Goal: Transaction & Acquisition: Purchase product/service

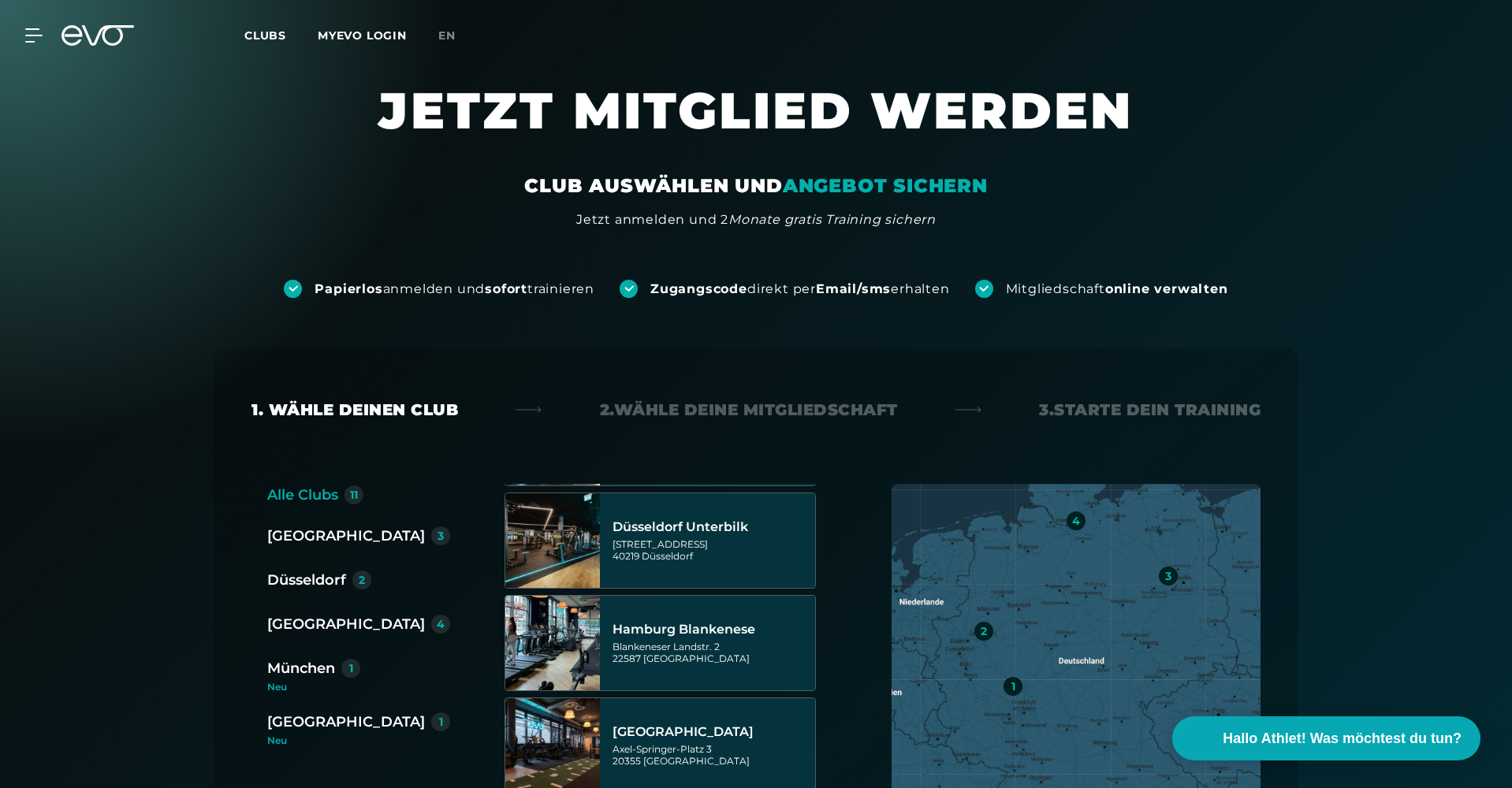
click at [301, 34] on link "Clubs" at bounding box center [280, 34] width 73 height 15
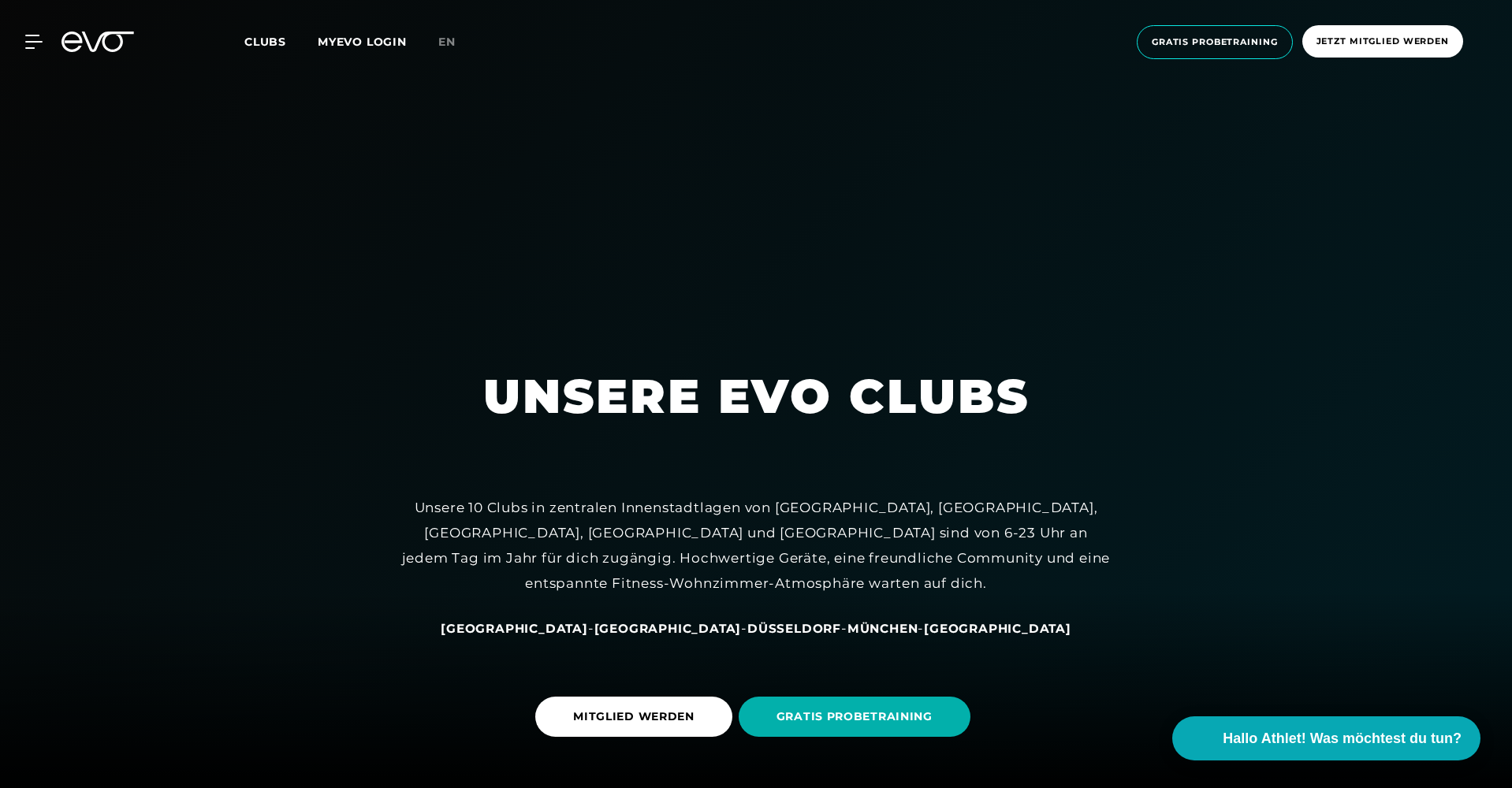
click at [75, 42] on icon at bounding box center [72, 42] width 21 height 21
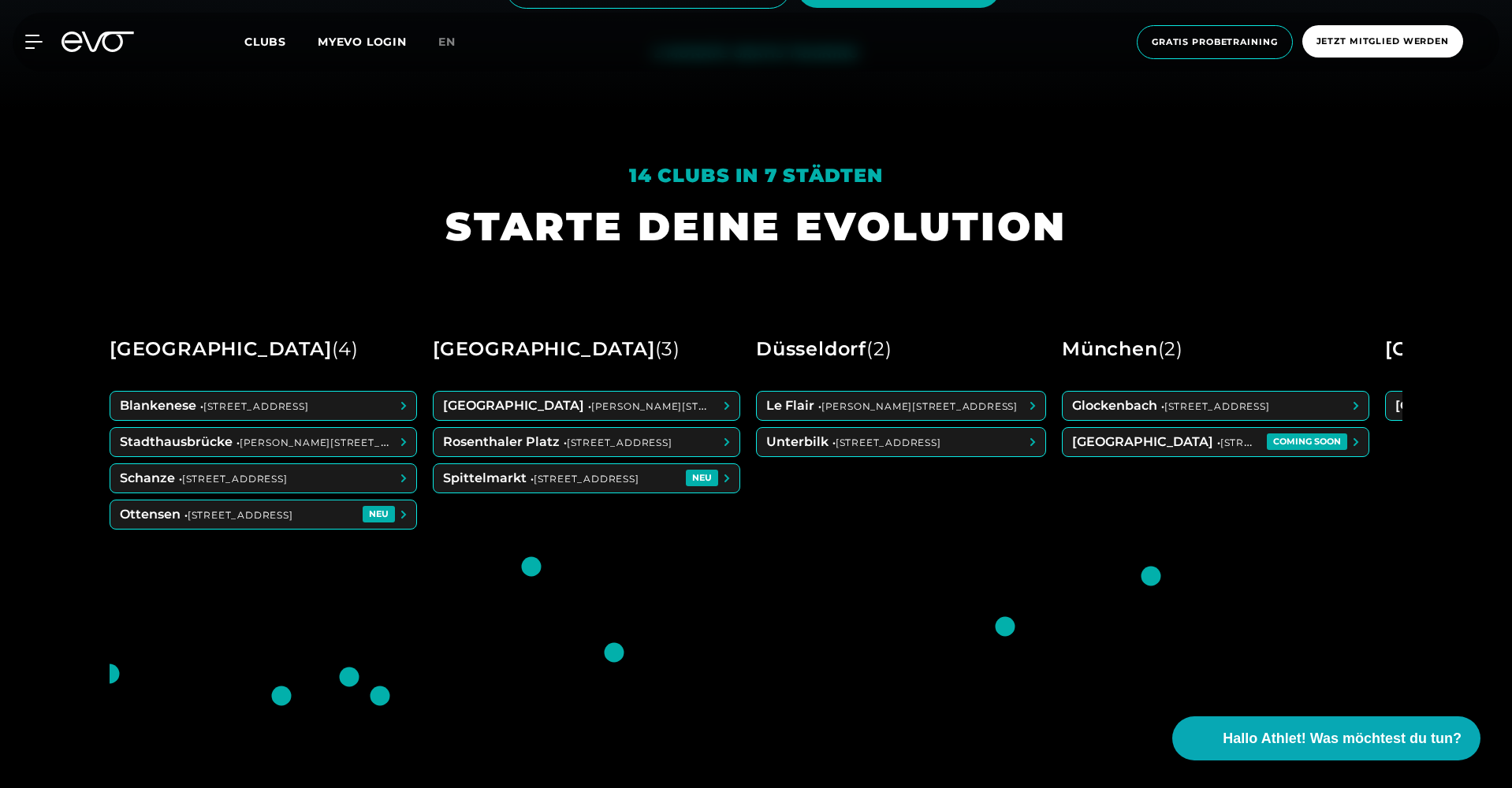
scroll to position [679, 0]
click at [839, 431] on span at bounding box center [901, 443] width 289 height 28
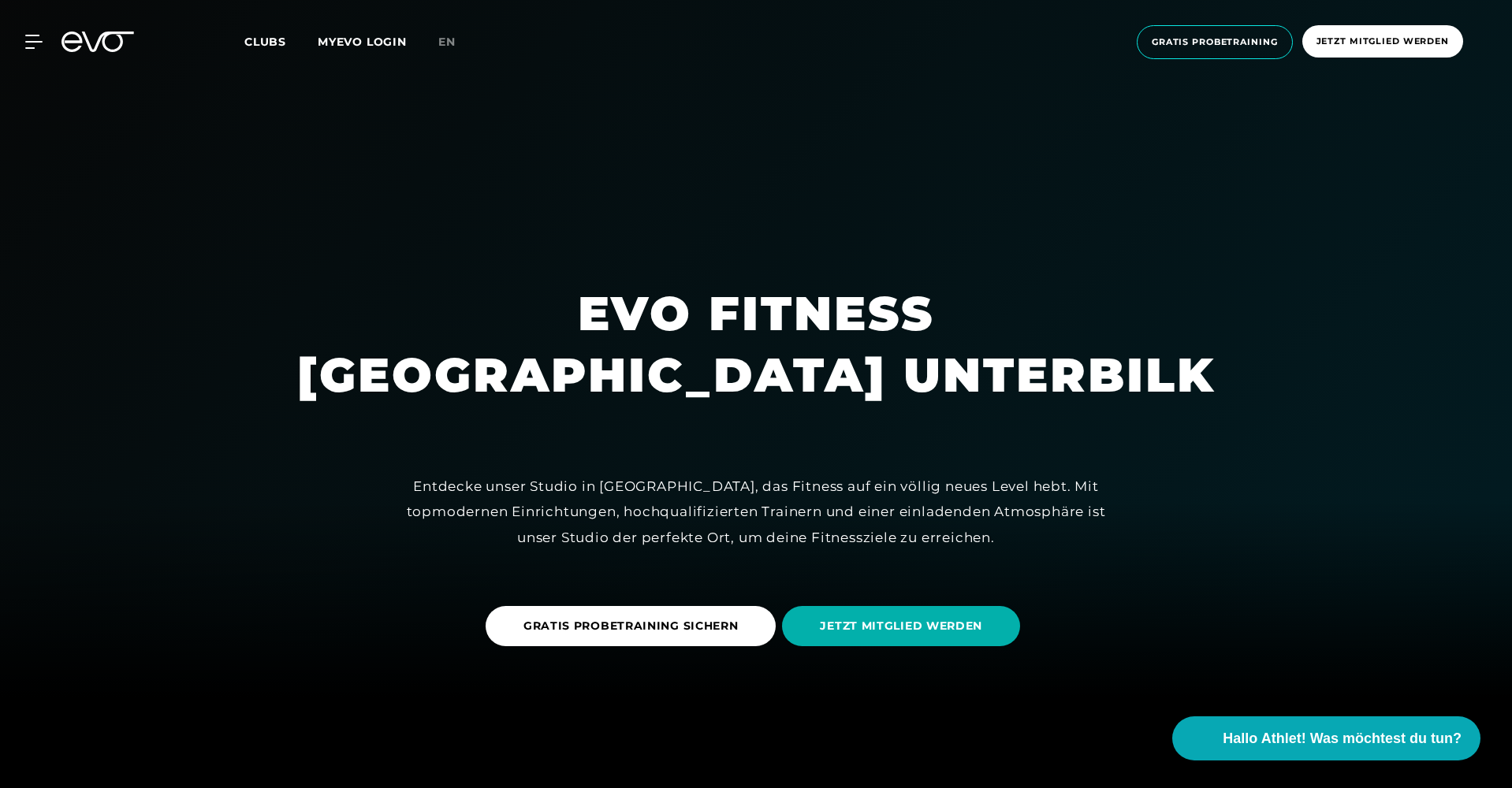
scroll to position [284, 0]
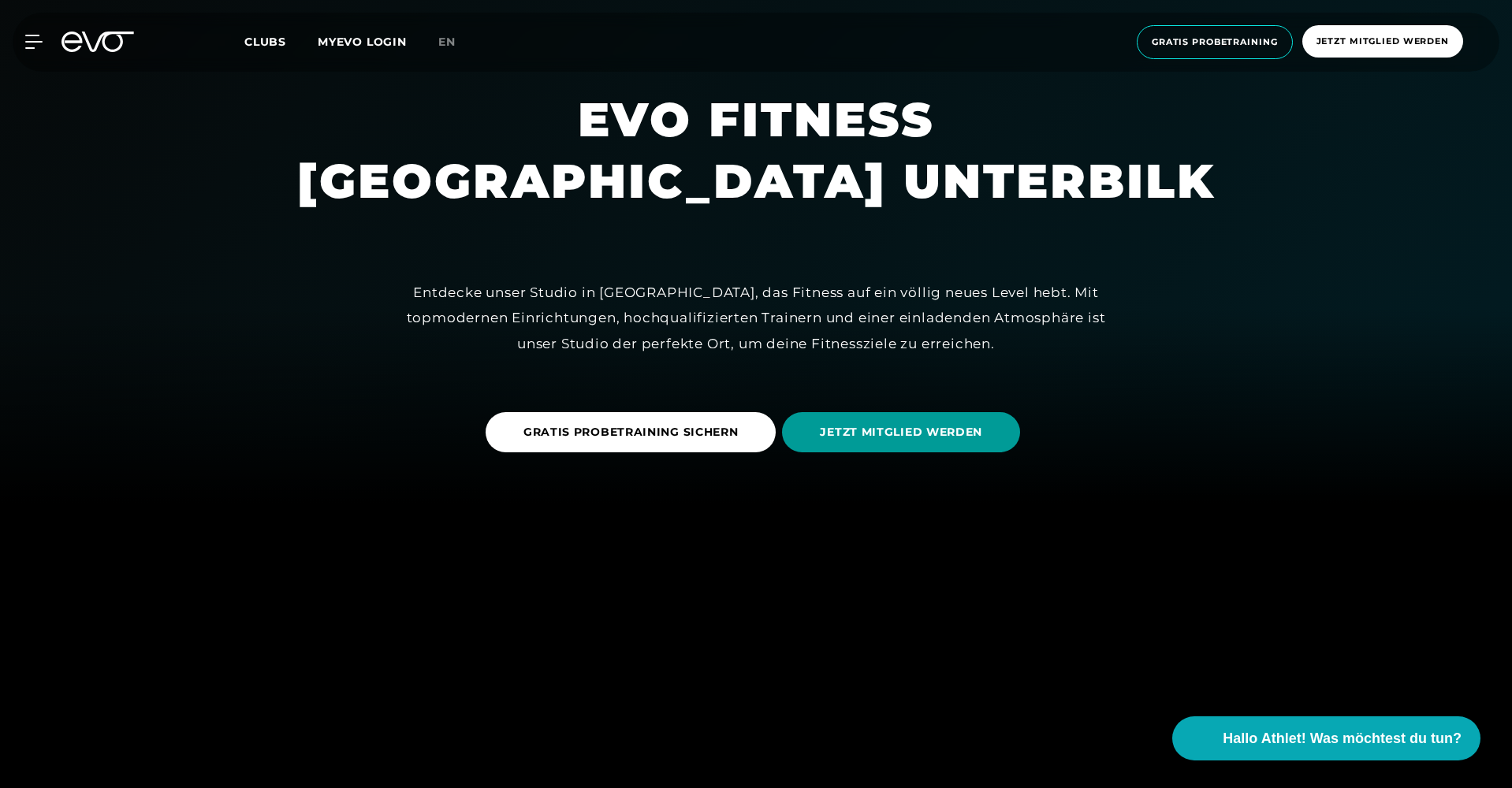
click at [846, 436] on span "JETZT MITGLIED WERDEN" at bounding box center [901, 431] width 162 height 16
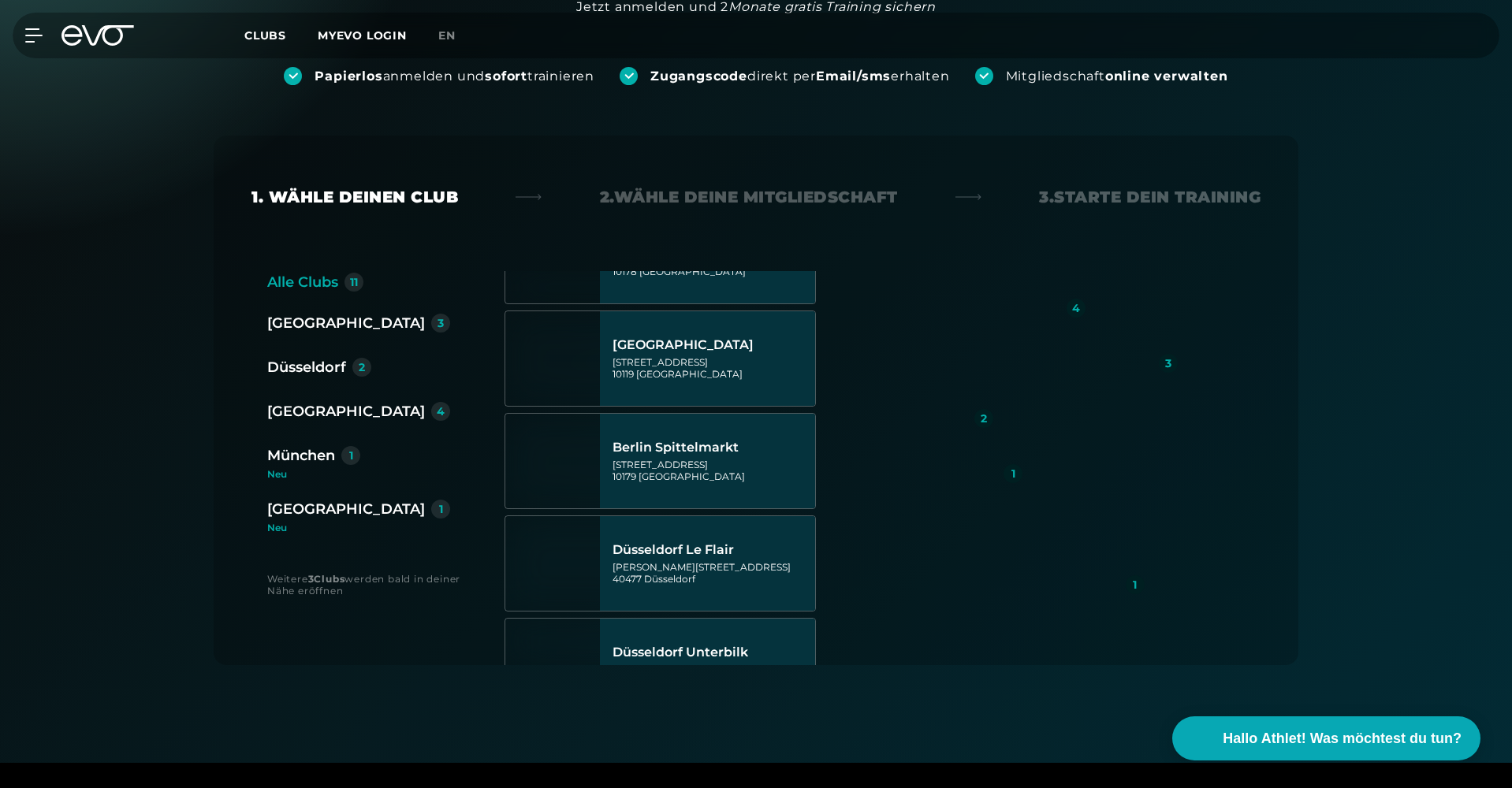
scroll to position [247, 0]
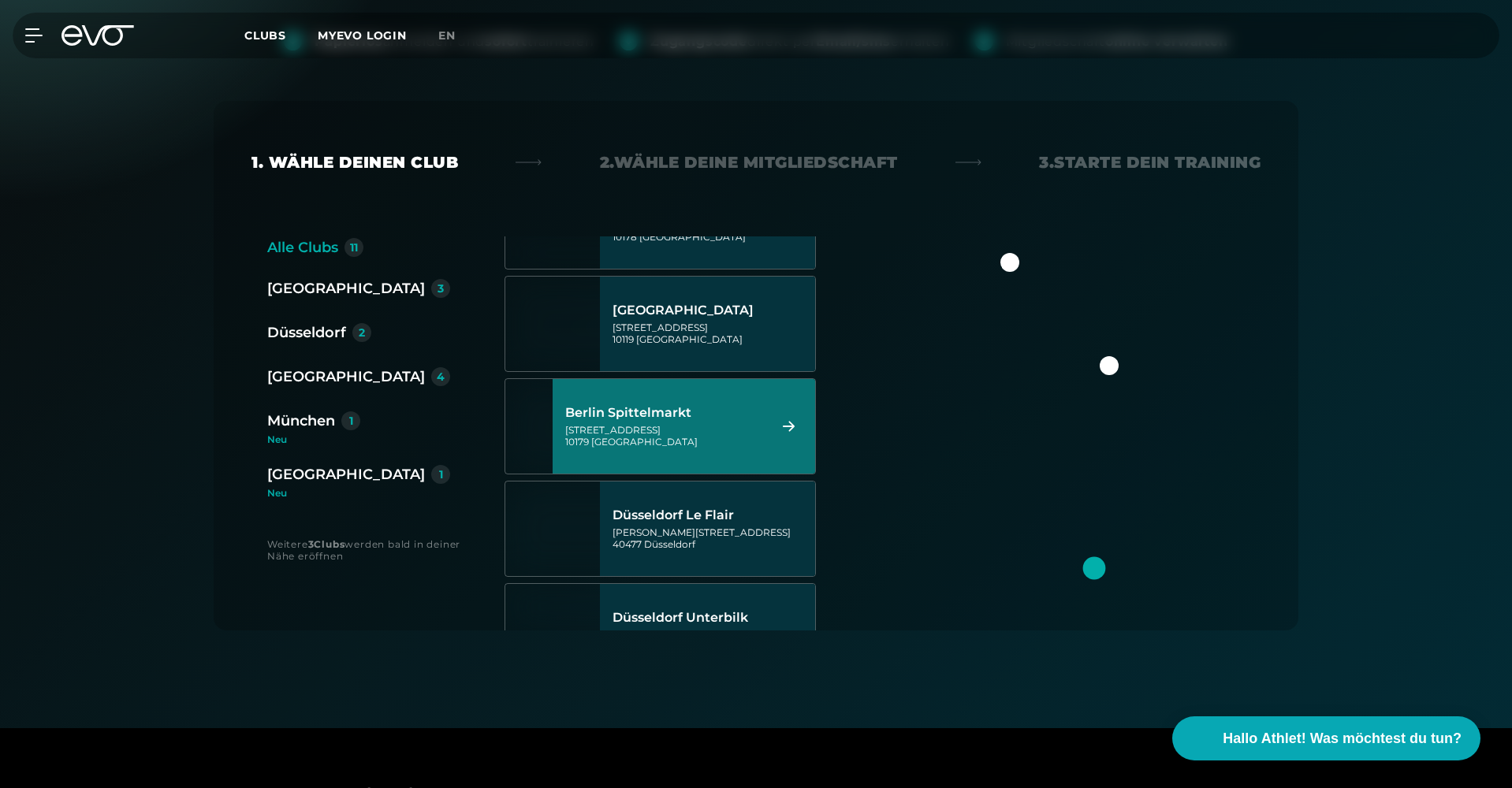
click at [292, 346] on div "Düsseldorf 2" at bounding box center [364, 333] width 195 height 25
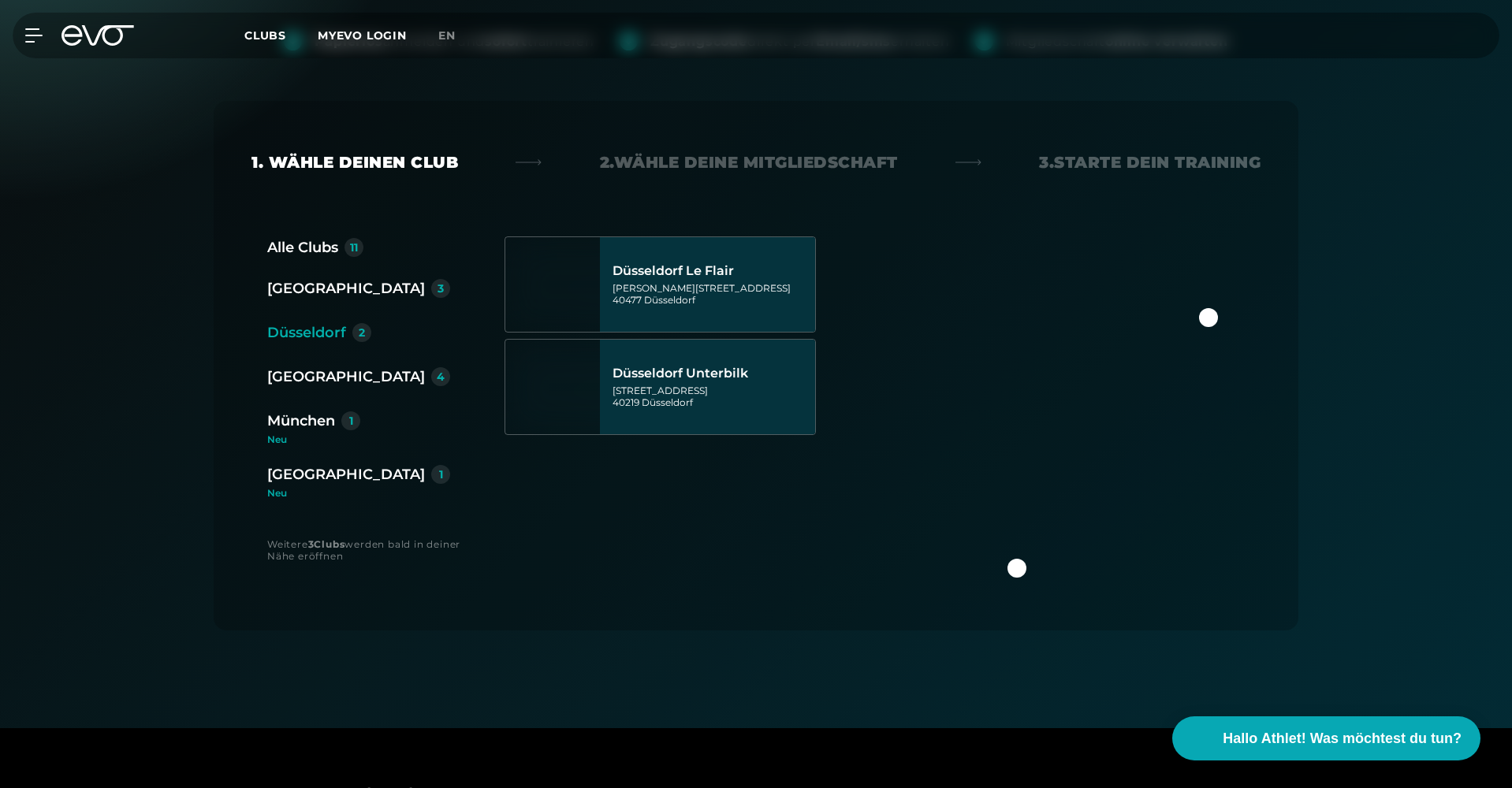
scroll to position [0, 0]
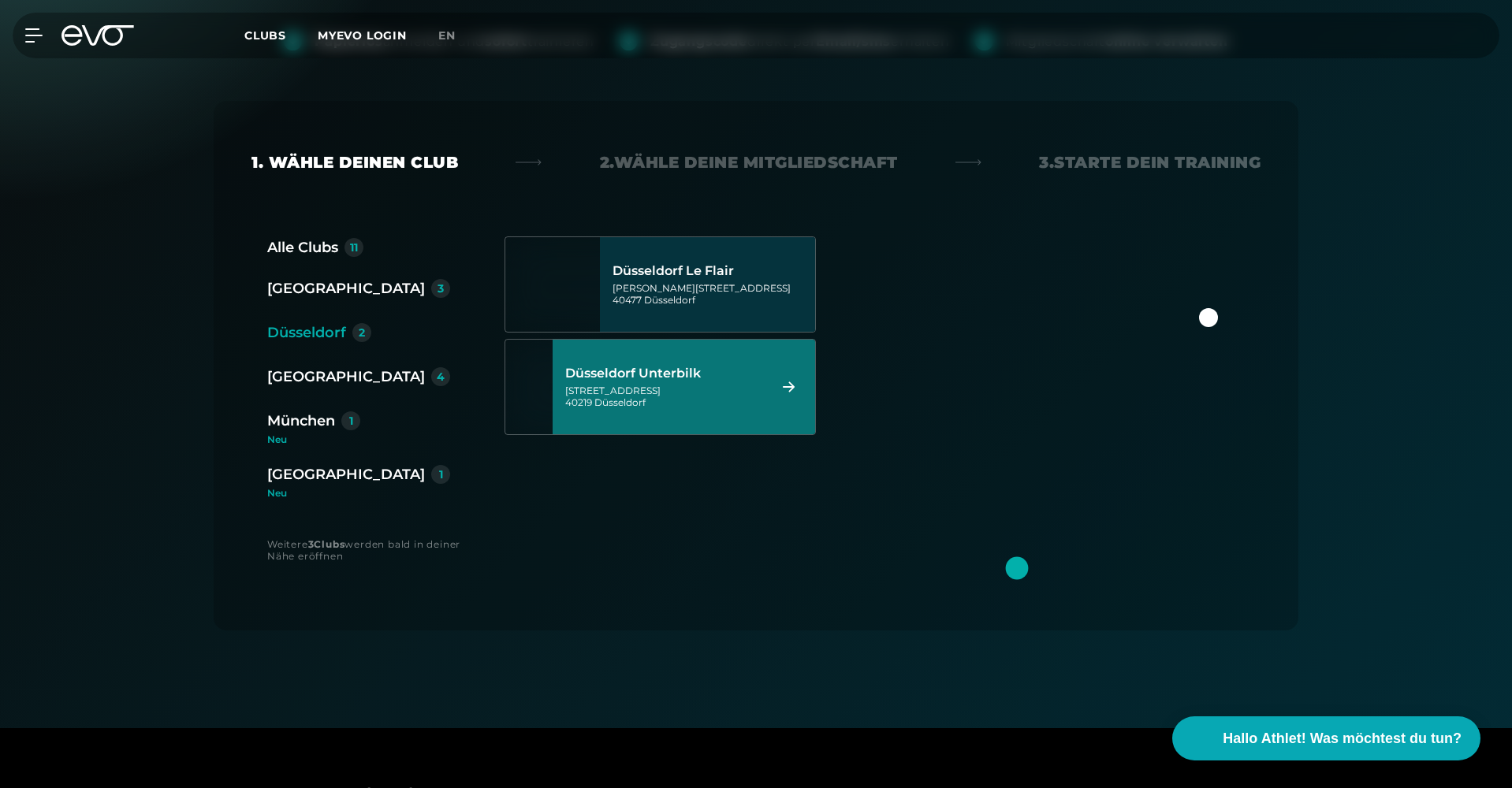
click at [670, 412] on div "Düsseldorf Unterbilk Gladbacherstraße 6 40219 Düsseldorf" at bounding box center [664, 387] width 198 height 70
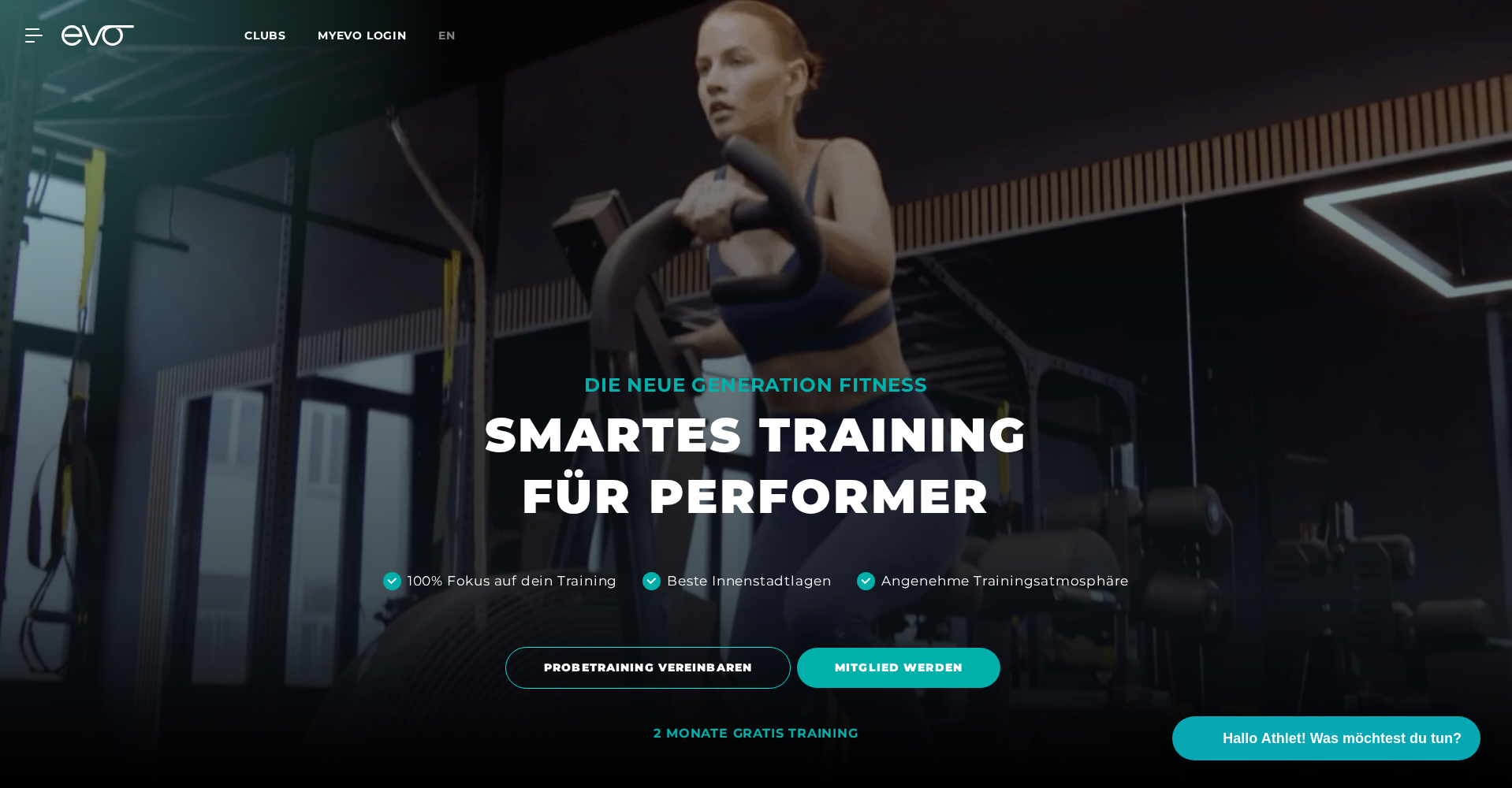
drag, startPoint x: 621, startPoint y: 736, endPoint x: 1007, endPoint y: 742, distance: 386.0
click at [1001, 742] on div at bounding box center [756, 394] width 1512 height 788
click at [1007, 742] on div at bounding box center [756, 394] width 1512 height 788
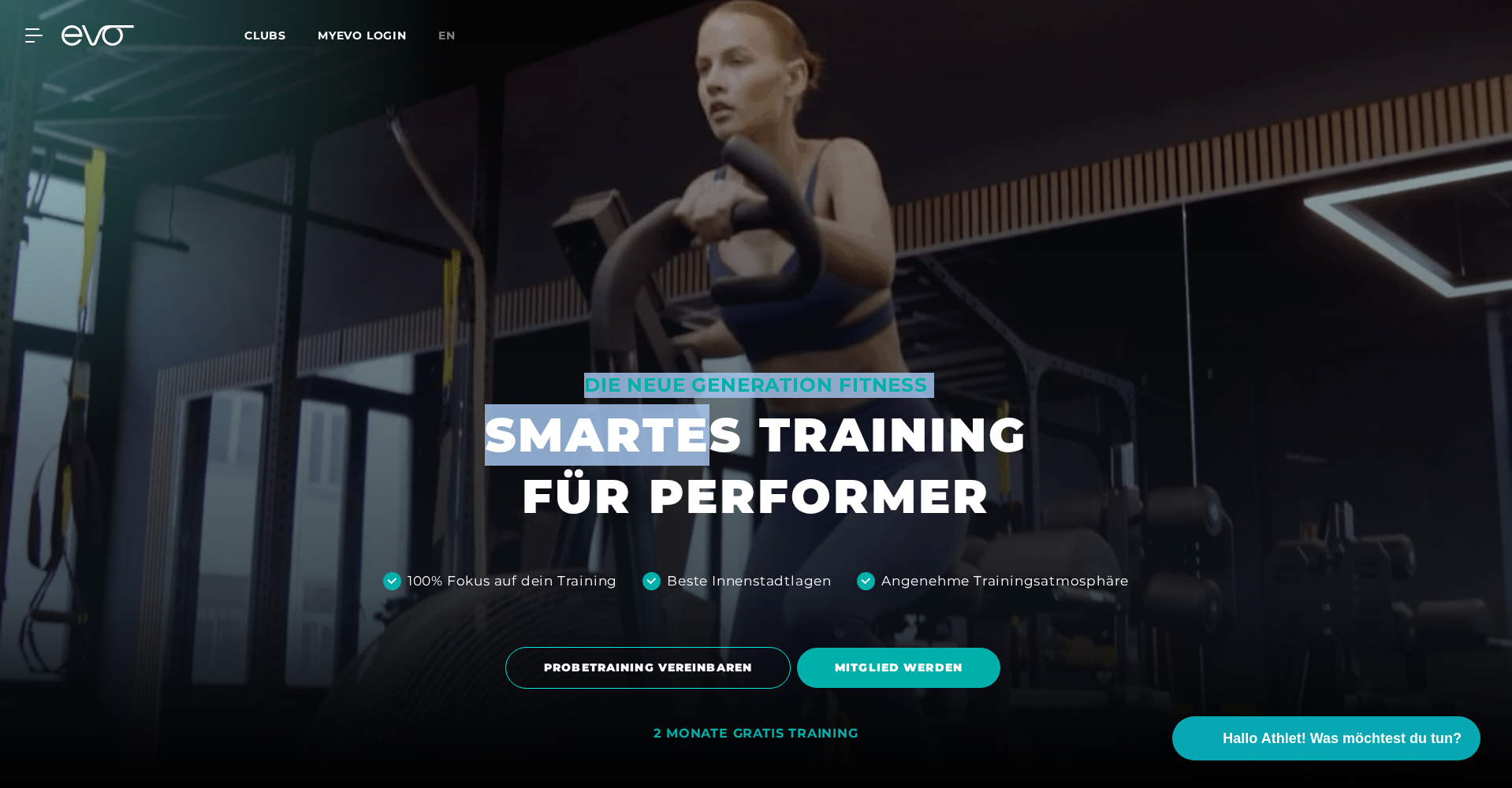
drag, startPoint x: 1007, startPoint y: 742, endPoint x: 707, endPoint y: 447, distance: 420.7
click at [707, 447] on div "DIE NEUE GENERATION FITNESS SMARTES TRAINING FÜR PERFORMER 100% Fokus auf dein …" at bounding box center [756, 394] width 1512 height 788
click at [707, 447] on h1 "SMARTES TRAINING FÜR PERFORMER" at bounding box center [756, 465] width 542 height 123
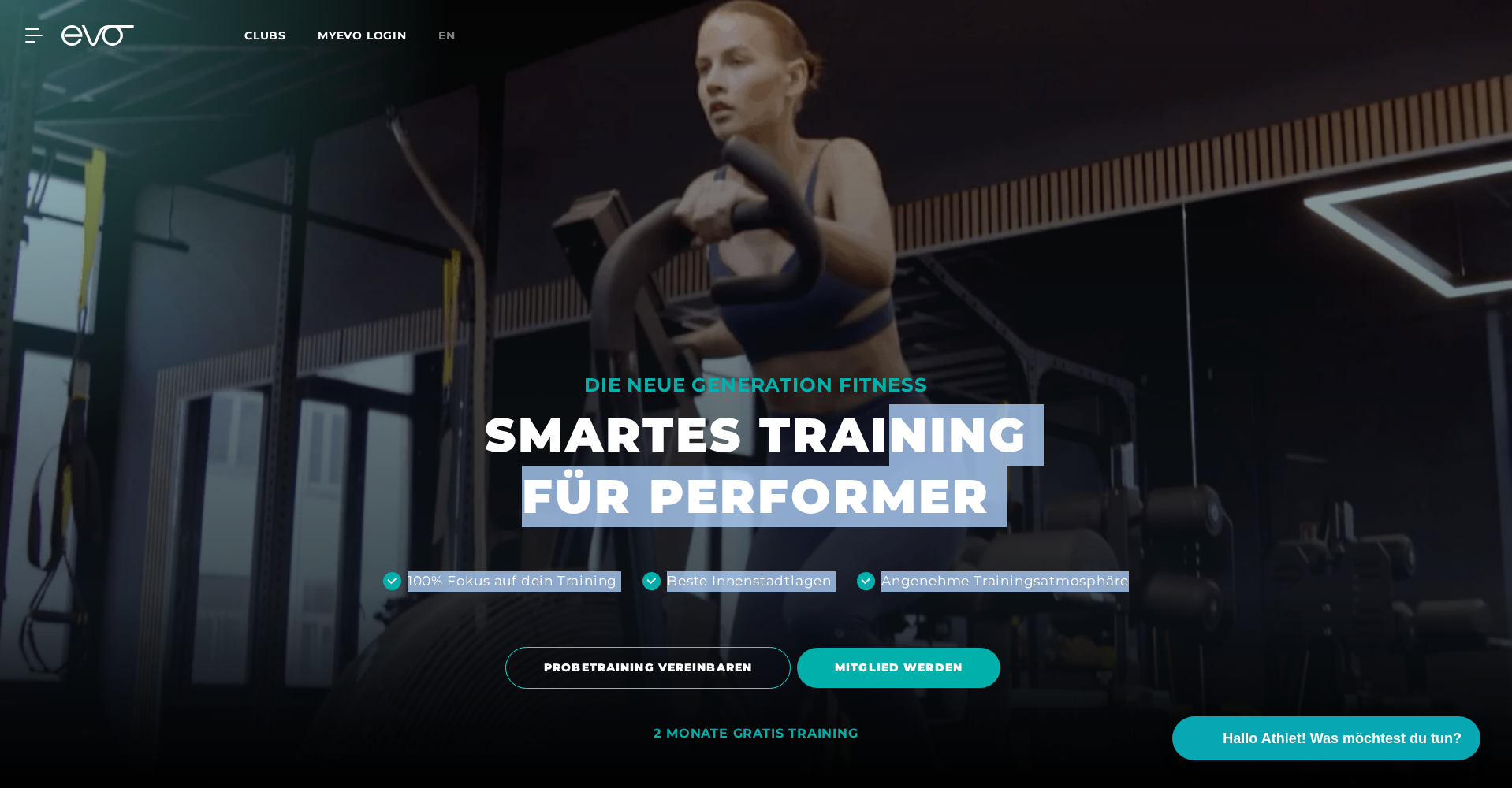
drag, startPoint x: 998, startPoint y: 595, endPoint x: 878, endPoint y: 450, distance: 188.2
click at [884, 454] on div "DIE NEUE GENERATION FITNESS SMARTES TRAINING FÜR PERFORMER 100% Fokus auf dein …" at bounding box center [756, 394] width 1512 height 788
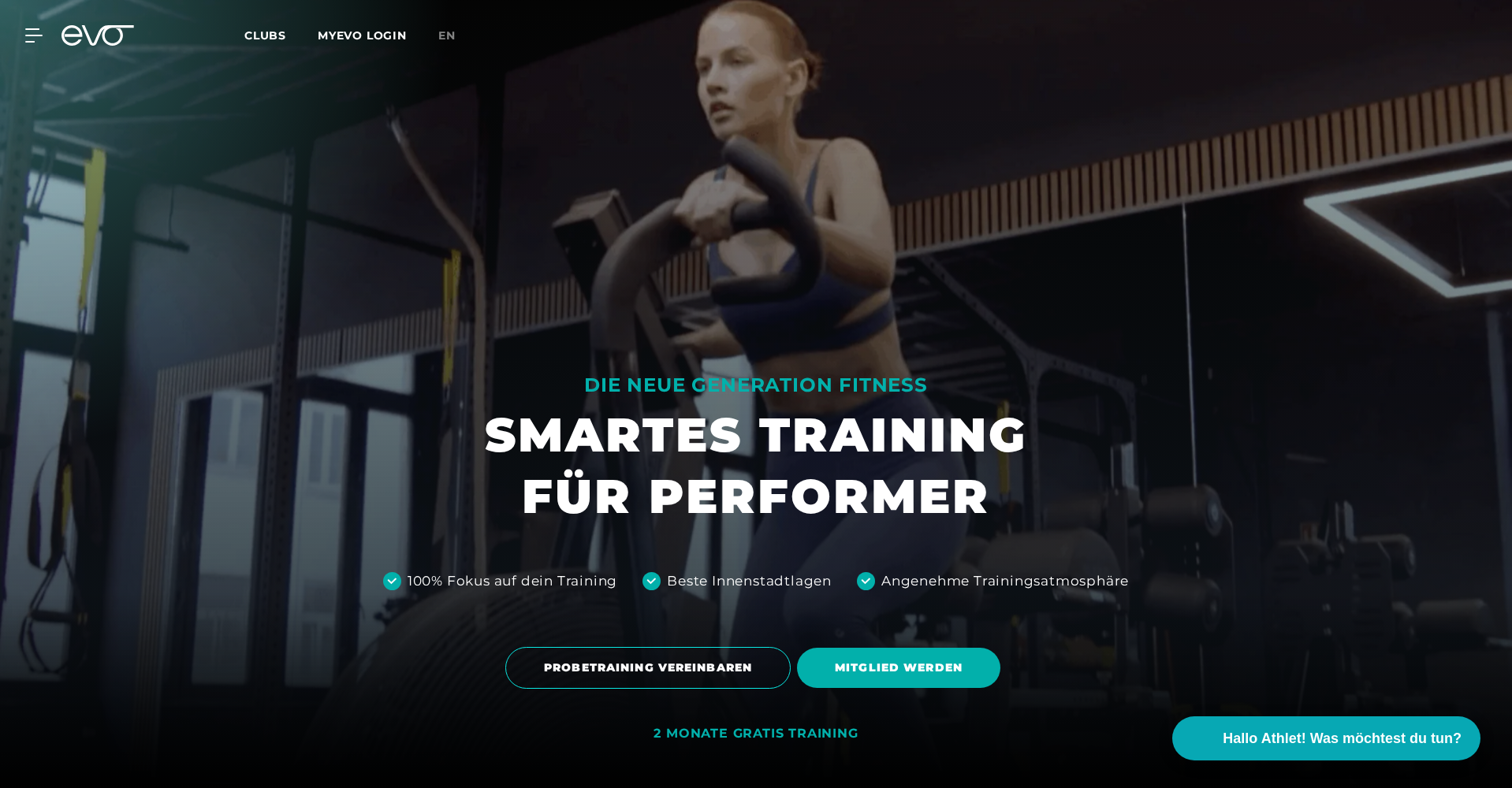
click at [878, 450] on h1 "SMARTES TRAINING FÜR PERFORMER" at bounding box center [756, 465] width 542 height 123
drag, startPoint x: 1192, startPoint y: 610, endPoint x: 1192, endPoint y: 363, distance: 247.0
click at [1192, 363] on div at bounding box center [756, 394] width 1512 height 788
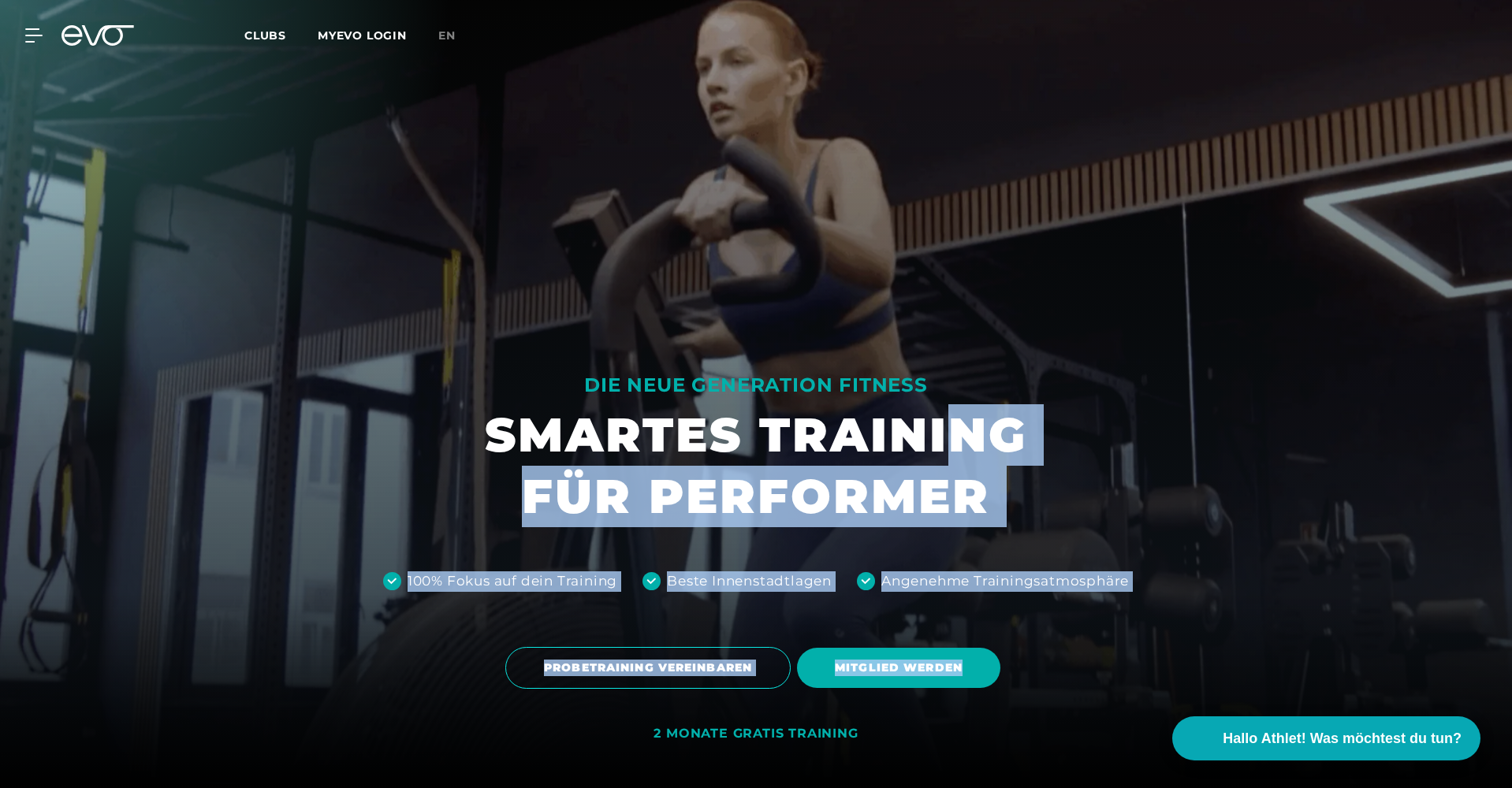
drag, startPoint x: 1130, startPoint y: 643, endPoint x: 943, endPoint y: 401, distance: 305.8
click at [944, 402] on div "DIE NEUE GENERATION FITNESS SMARTES TRAINING FÜR PERFORMER 100% Fokus auf dein …" at bounding box center [756, 394] width 1512 height 788
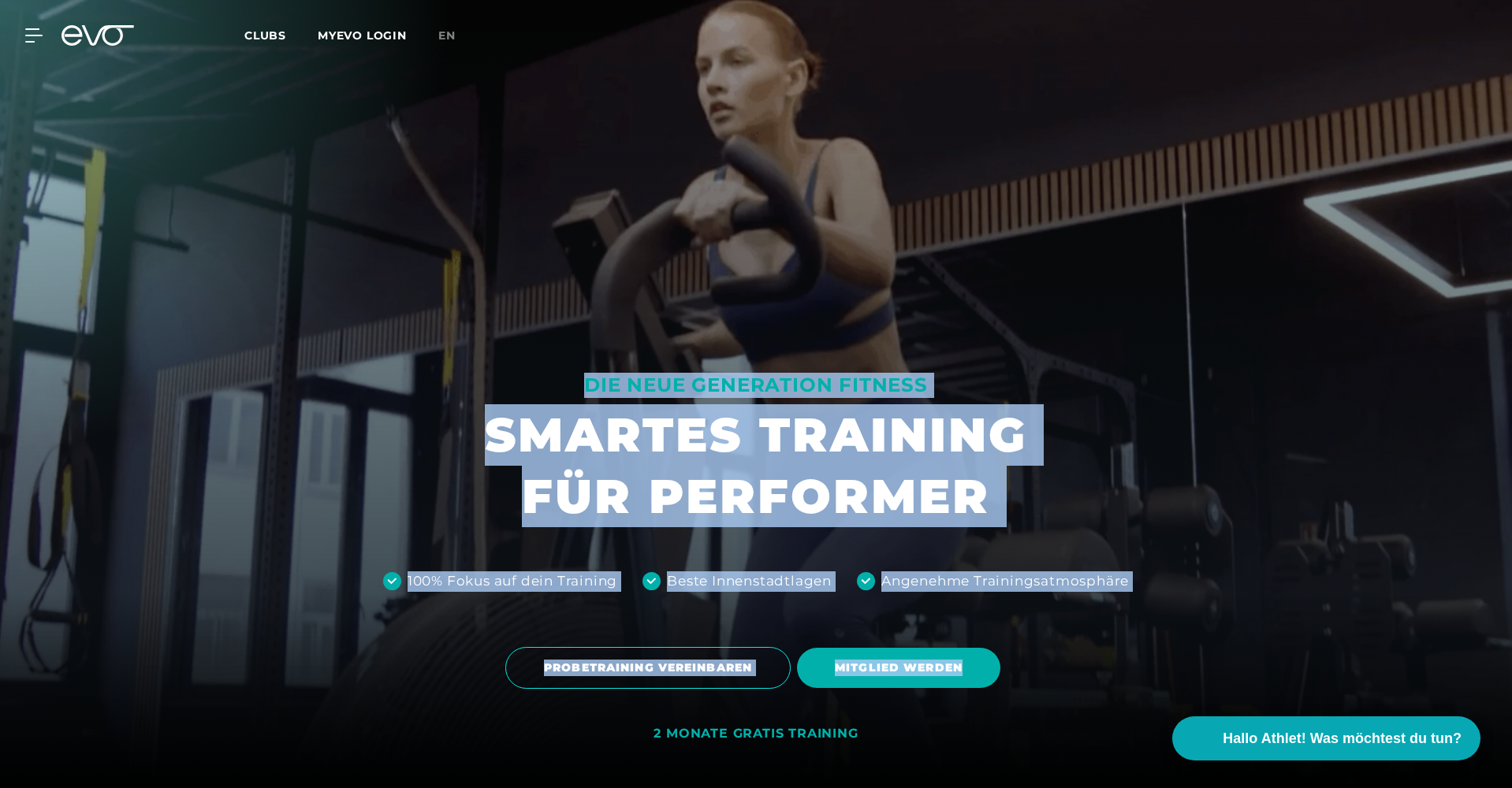
click at [943, 401] on div at bounding box center [756, 394] width 1512 height 788
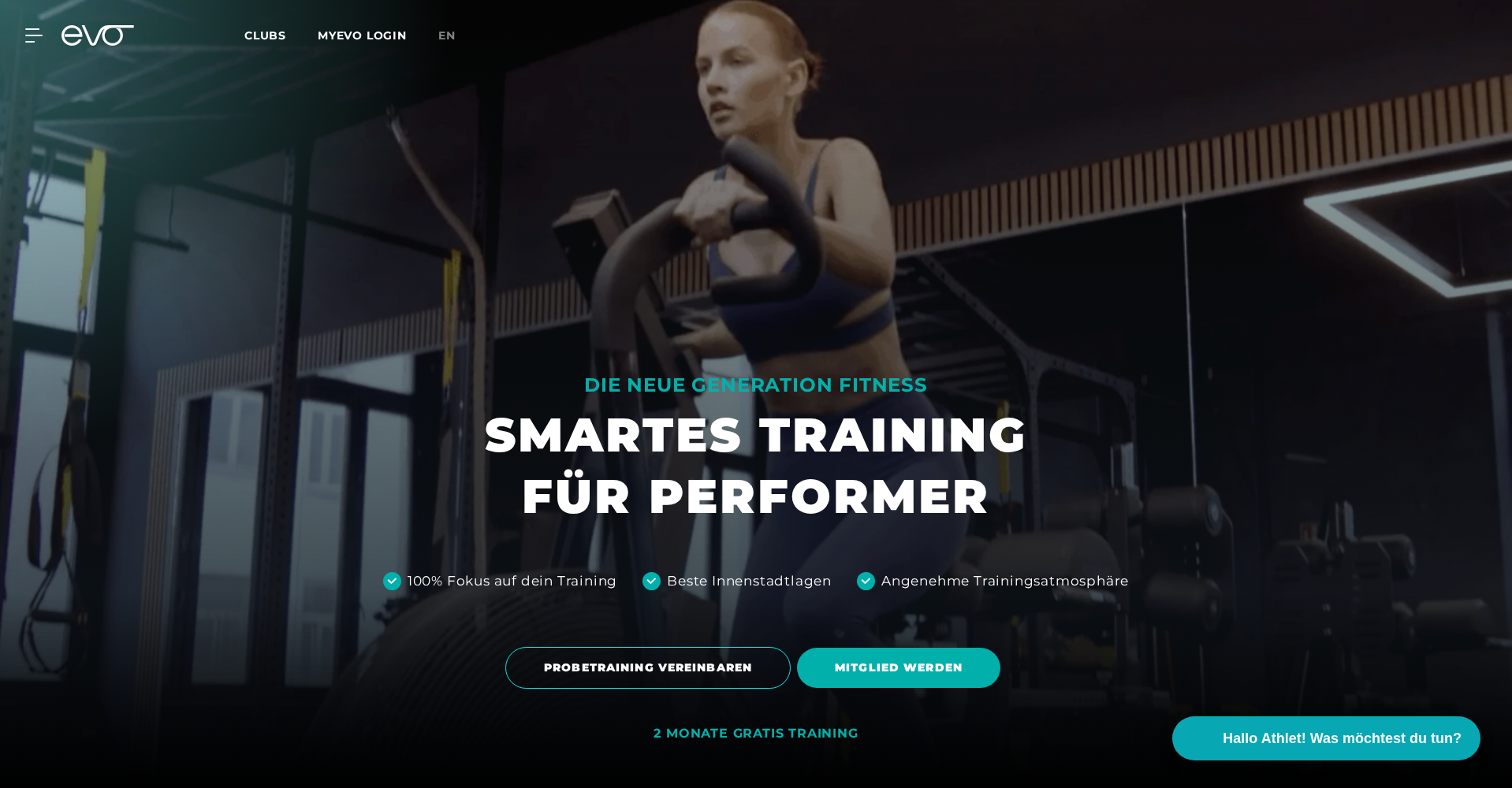
scroll to position [4, 0]
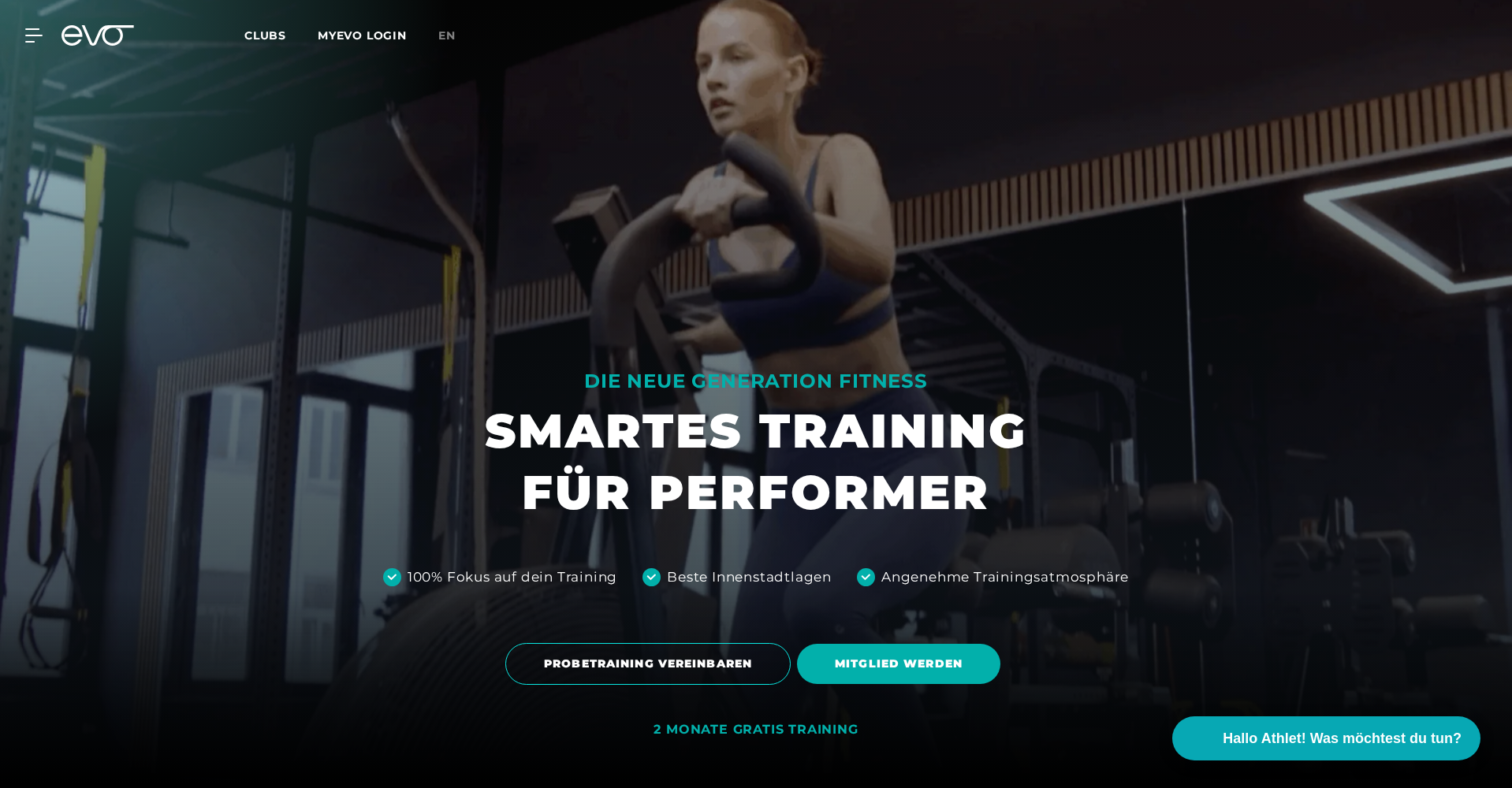
drag, startPoint x: 1085, startPoint y: 779, endPoint x: 697, endPoint y: 275, distance: 636.1
click at [697, 275] on div at bounding box center [756, 389] width 1512 height 788
click at [113, 40] on icon at bounding box center [98, 35] width 72 height 21
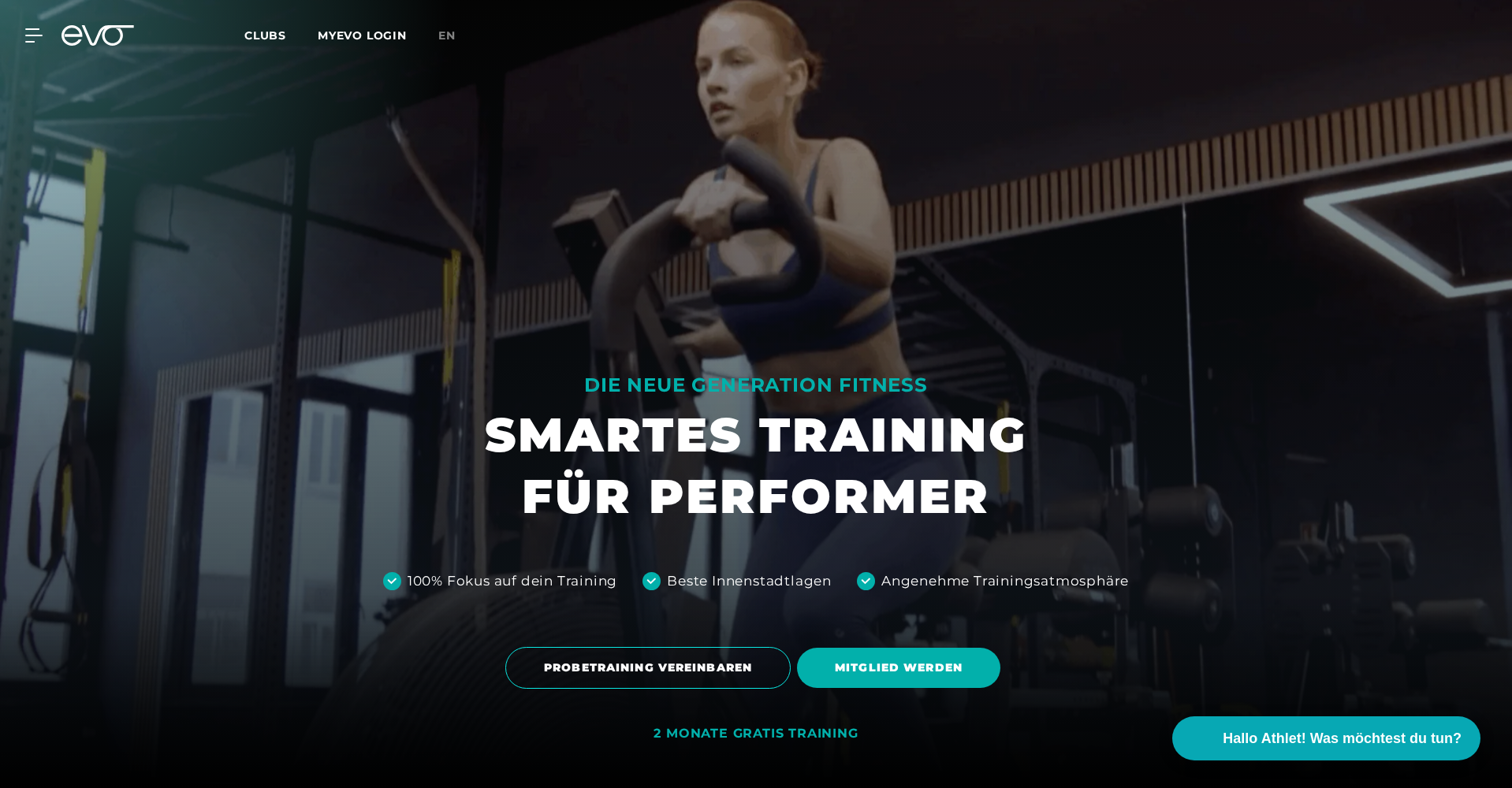
drag, startPoint x: 1182, startPoint y: 768, endPoint x: 1117, endPoint y: 211, distance: 560.8
click at [1114, 216] on div at bounding box center [756, 394] width 1512 height 788
click at [1117, 211] on div at bounding box center [756, 394] width 1512 height 788
click at [91, 50] on div "MyEVO Login Über EVO Mitgliedschaften Probetraining TAGESPASS EVO Studios [GEOG…" at bounding box center [756, 35] width 1505 height 46
click at [90, 47] on div "MyEVO Login Über EVO Mitgliedschaften Probetraining TAGESPASS EVO Studios [GEOG…" at bounding box center [756, 35] width 1505 height 46
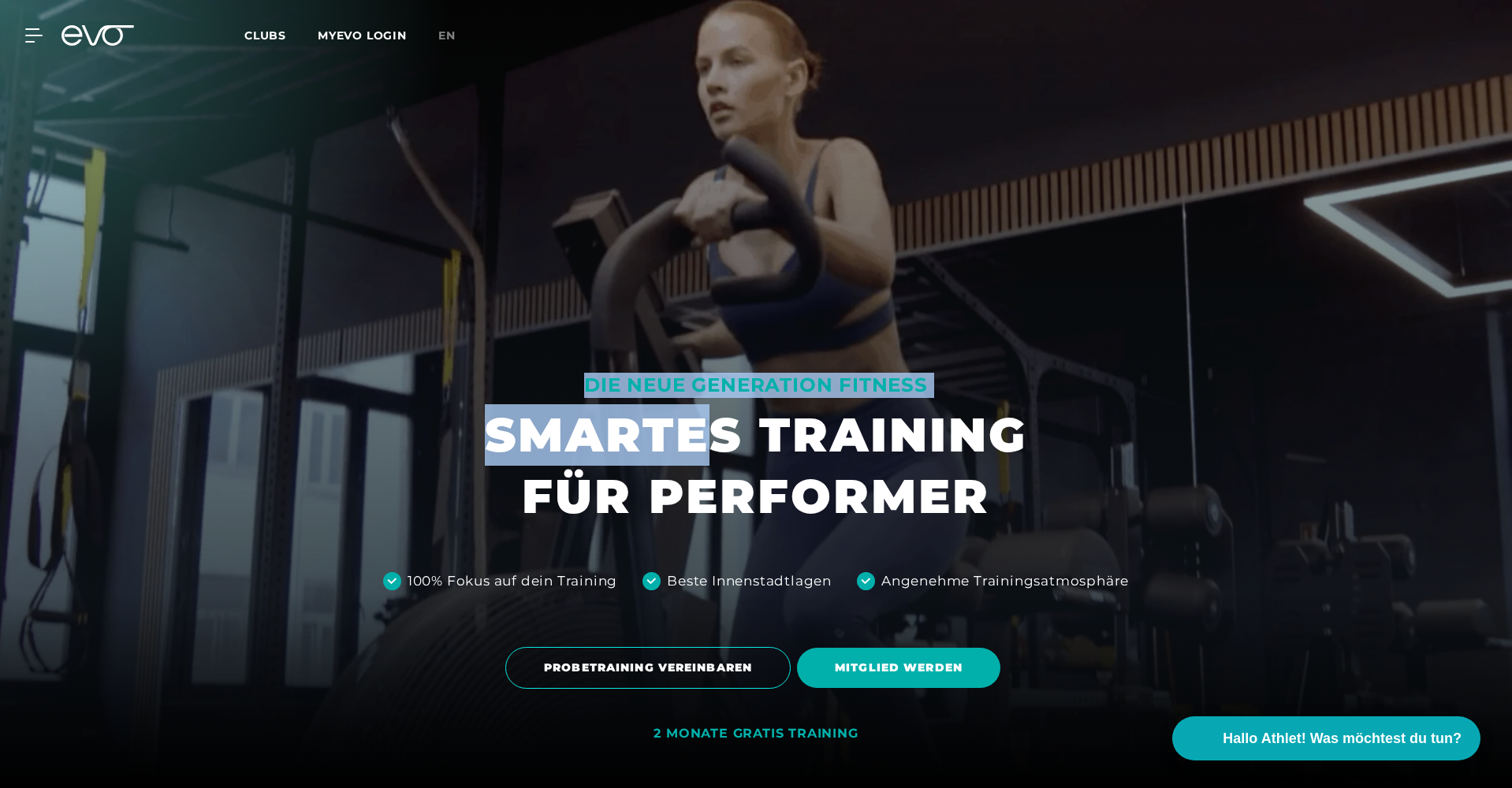
drag, startPoint x: 501, startPoint y: 351, endPoint x: 822, endPoint y: 456, distance: 337.7
click at [813, 456] on div "DIE NEUE GENERATION FITNESS SMARTES TRAINING FÜR PERFORMER 100% Fokus auf dein …" at bounding box center [756, 394] width 1512 height 788
click at [679, 558] on div "Beste Innenstadtlagen" at bounding box center [750, 582] width 165 height 58
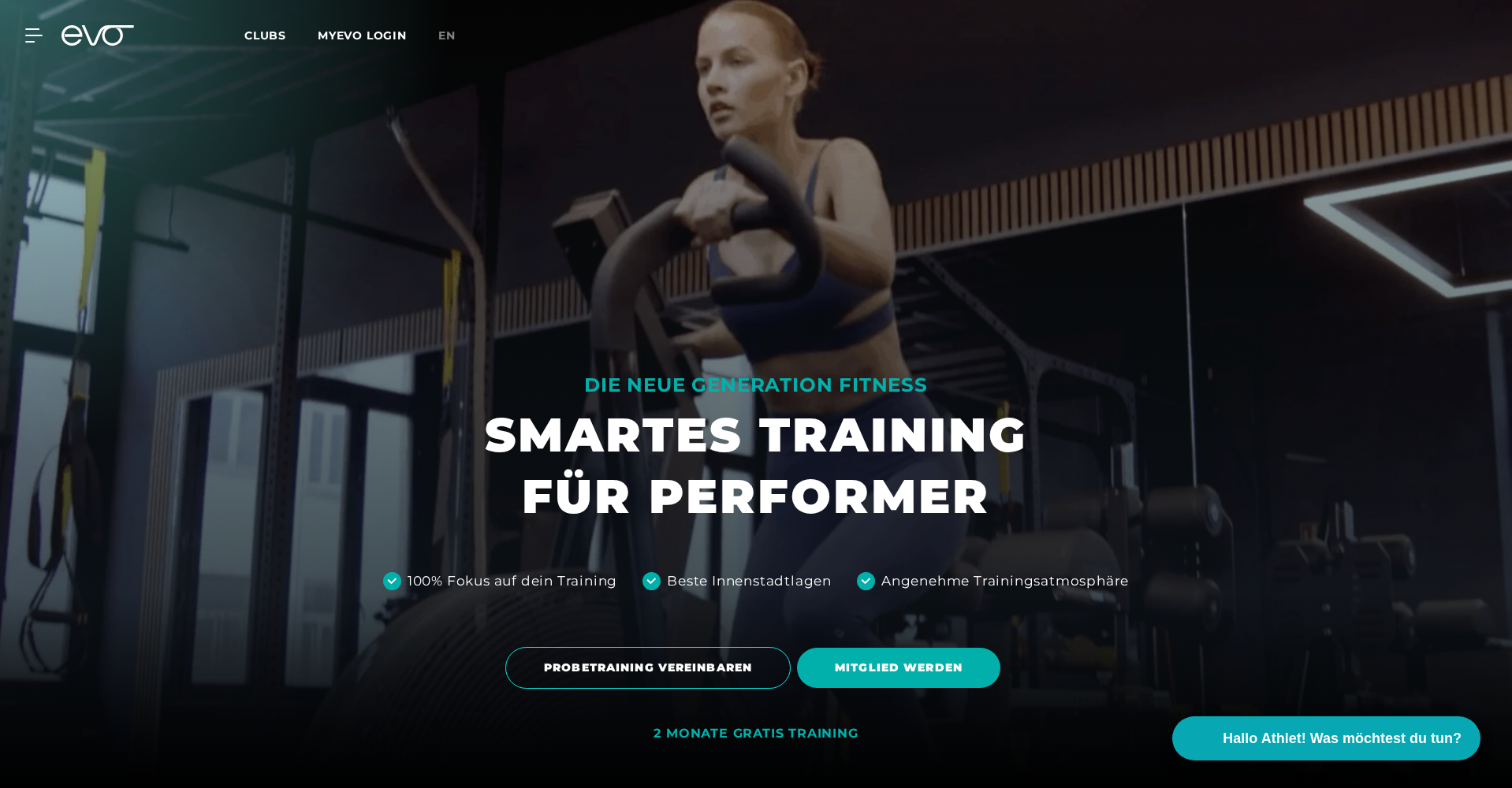
click at [108, 32] on icon at bounding box center [98, 35] width 72 height 21
